Goal: Task Accomplishment & Management: Complete application form

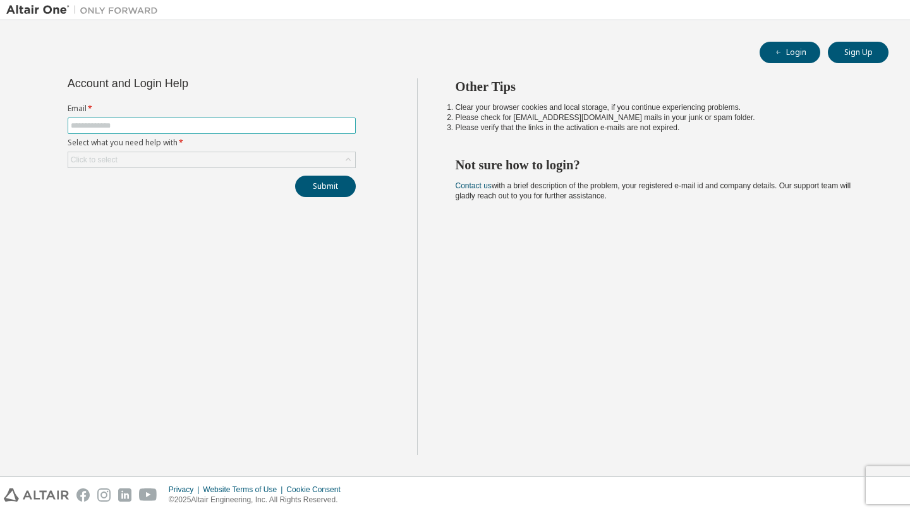
click at [296, 128] on input "text" at bounding box center [212, 126] width 282 height 10
type input "**********"
click at [209, 156] on div "Click to select" at bounding box center [211, 159] width 287 height 15
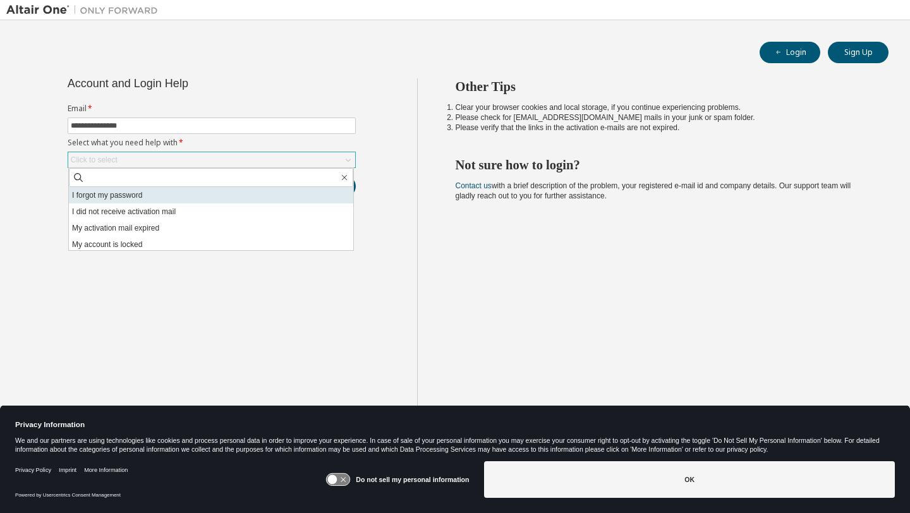
click at [178, 199] on li "I forgot my password" at bounding box center [211, 195] width 284 height 16
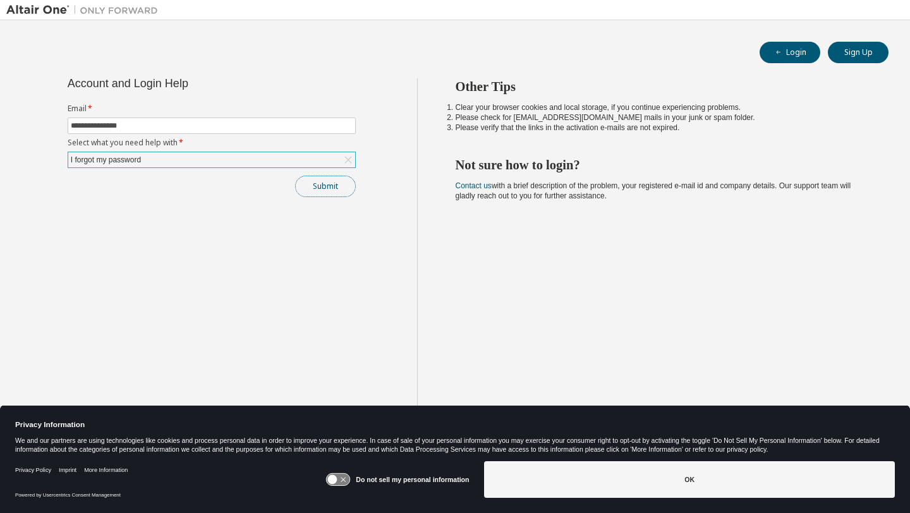
click at [312, 186] on button "Submit" at bounding box center [325, 186] width 61 height 21
click at [307, 188] on button "Submit" at bounding box center [325, 186] width 61 height 21
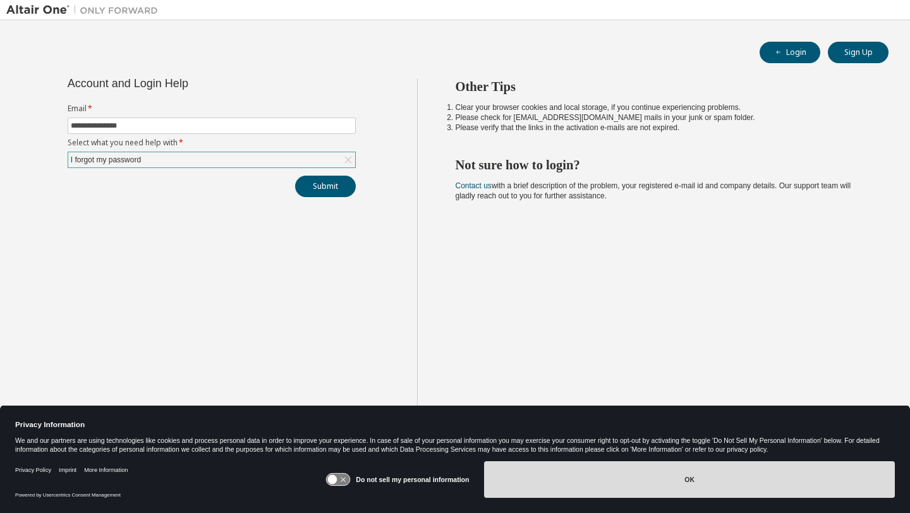
click at [596, 479] on button "OK" at bounding box center [689, 479] width 411 height 37
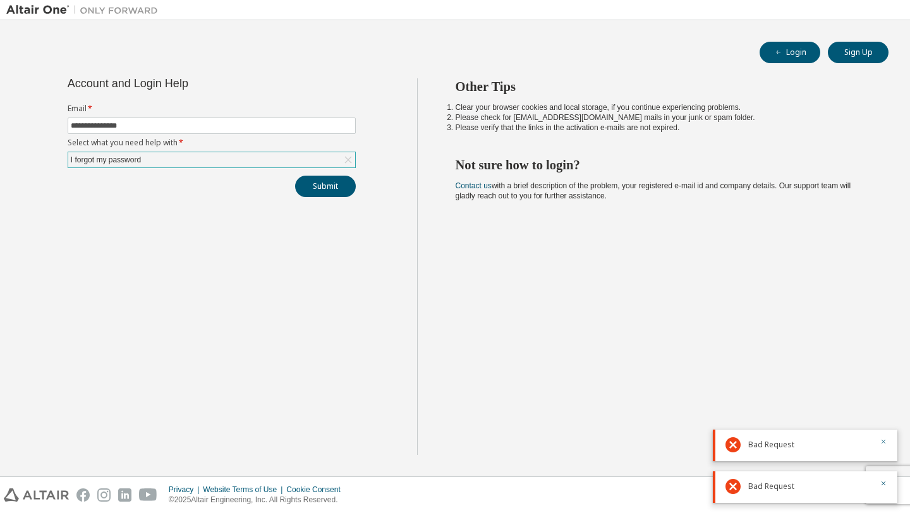
click at [886, 444] on icon "button" at bounding box center [884, 442] width 8 height 8
click at [316, 190] on button "Submit" at bounding box center [325, 186] width 61 height 21
click at [329, 181] on button "Submit" at bounding box center [325, 186] width 61 height 21
click at [846, 56] on button "Sign Up" at bounding box center [858, 52] width 61 height 21
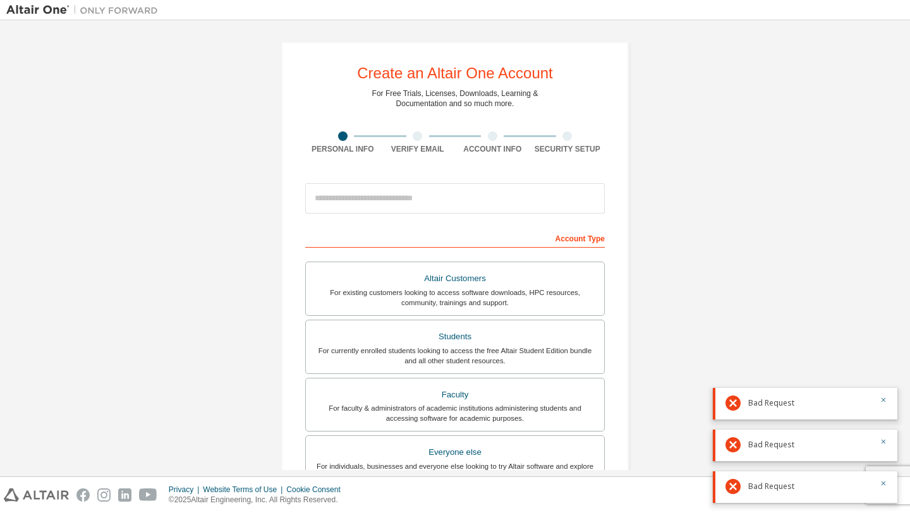
scroll to position [226, 0]
